Goal: Information Seeking & Learning: Learn about a topic

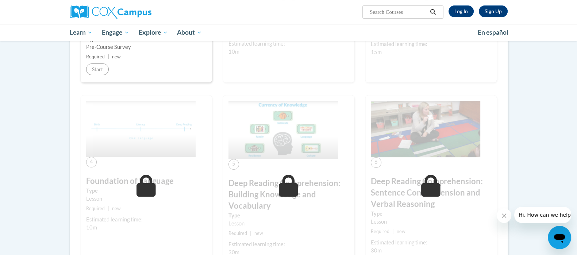
scroll to position [157, 0]
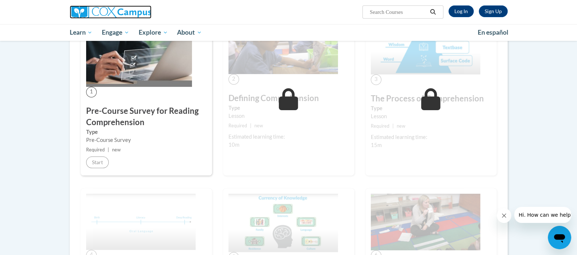
click at [111, 8] on img at bounding box center [111, 11] width 82 height 13
